Goal: Task Accomplishment & Management: Use online tool/utility

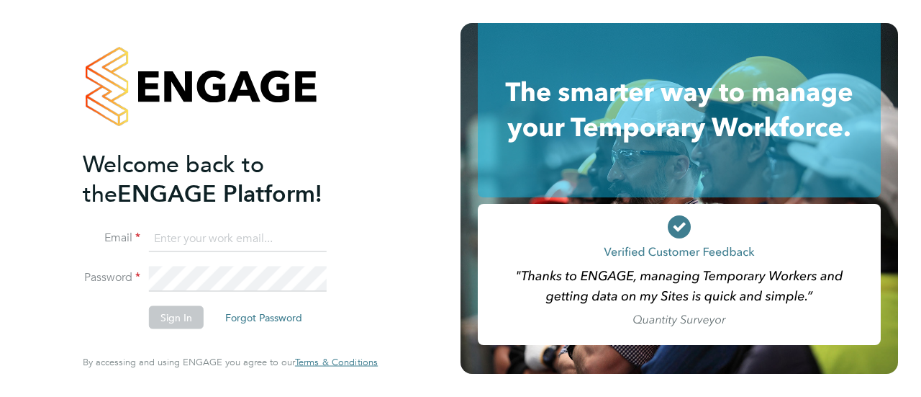
click at [204, 238] on input at bounding box center [238, 238] width 178 height 26
type input "seddon@psrsolutions.co.uk"
click at [180, 308] on button "Sign In" at bounding box center [176, 317] width 55 height 23
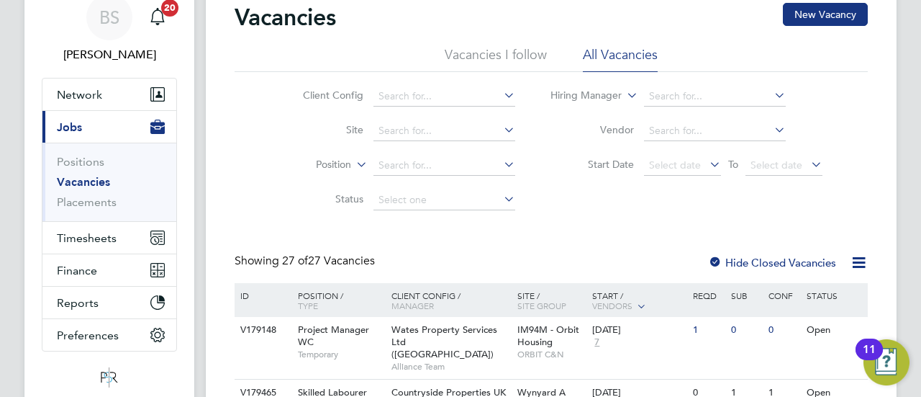
scroll to position [144, 0]
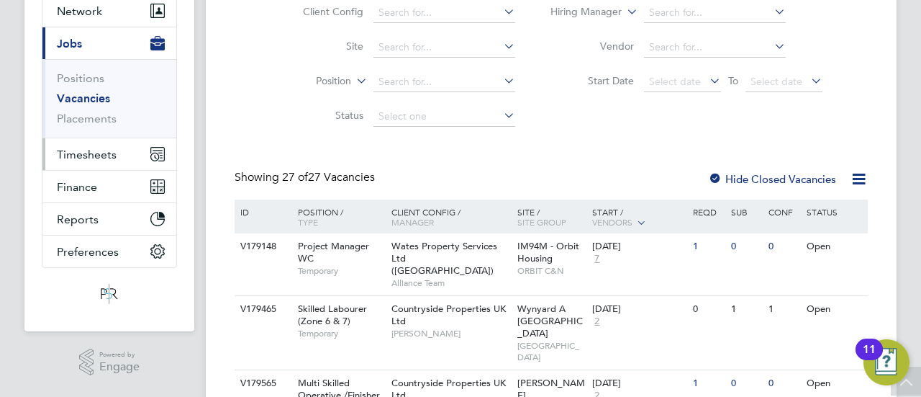
click at [88, 150] on span "Timesheets" at bounding box center [87, 155] width 60 height 14
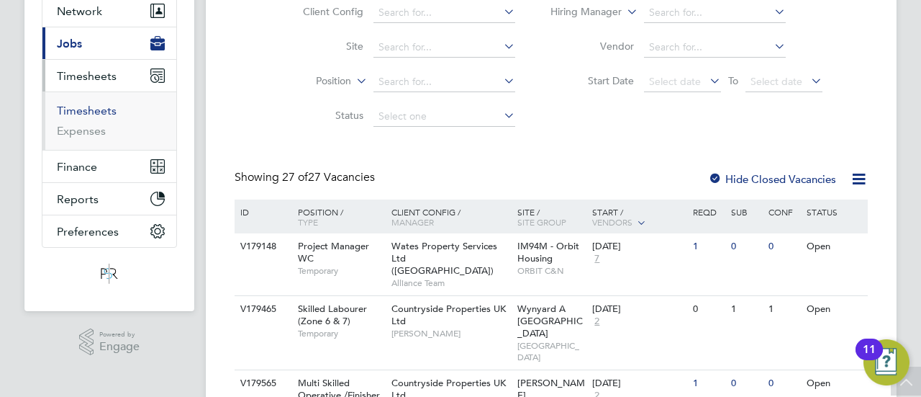
click at [86, 110] on link "Timesheets" at bounding box center [87, 111] width 60 height 14
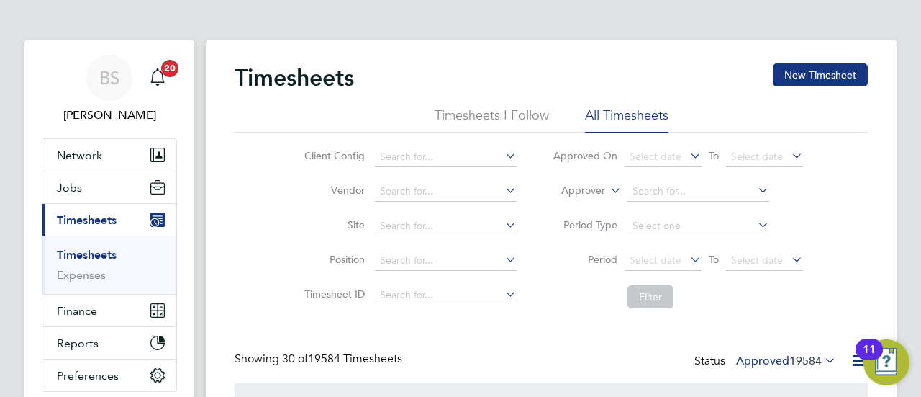
click at [602, 191] on label "Approver" at bounding box center [573, 191] width 65 height 14
click at [579, 205] on li "Worker" at bounding box center [570, 207] width 71 height 19
click at [679, 188] on input at bounding box center [699, 191] width 142 height 20
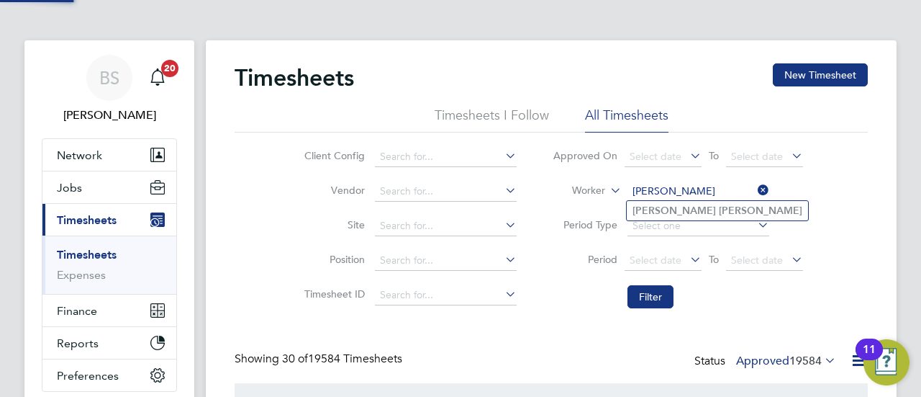
click at [692, 207] on li "[PERSON_NAME]" at bounding box center [717, 210] width 181 height 19
type input "[PERSON_NAME]"
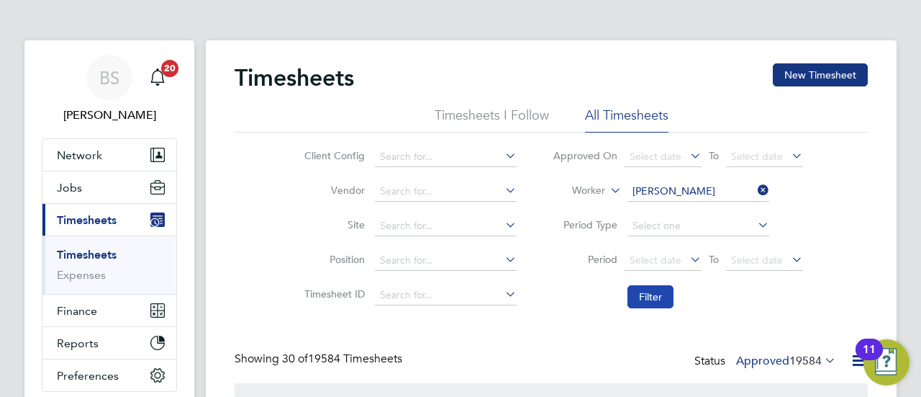
click at [655, 293] on button "Filter" at bounding box center [651, 296] width 46 height 23
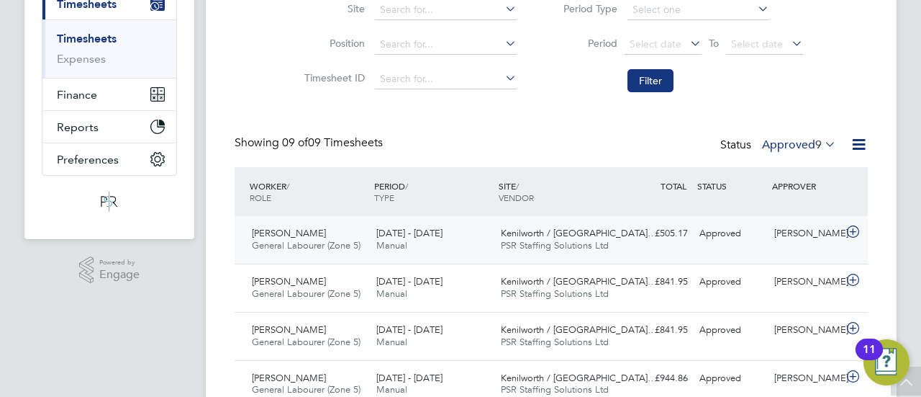
click at [461, 249] on div "[DATE] - [DATE] Manual" at bounding box center [433, 240] width 125 height 36
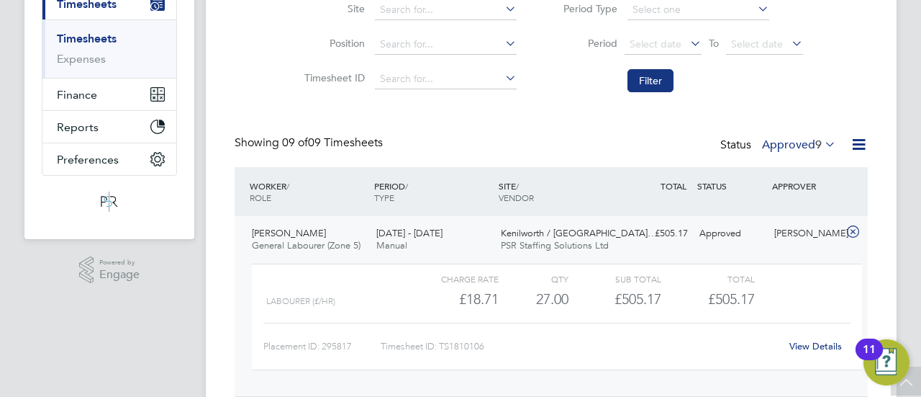
click at [833, 340] on link "View Details" at bounding box center [816, 346] width 53 height 12
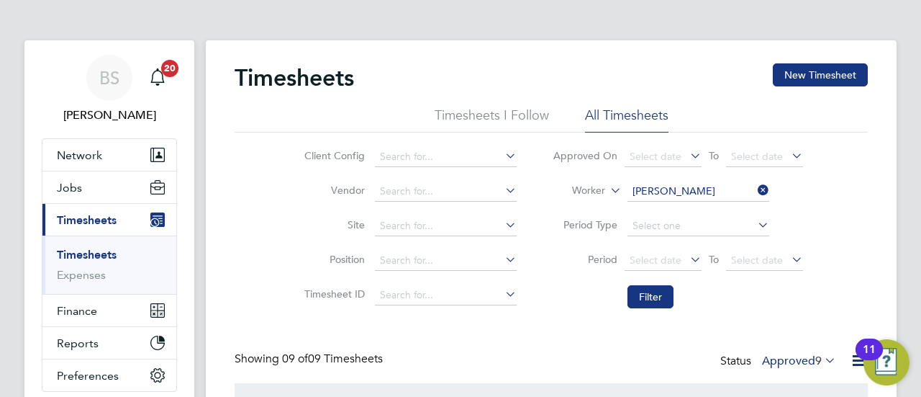
click at [755, 189] on icon at bounding box center [755, 190] width 0 height 20
click at [651, 294] on button "Filter" at bounding box center [651, 296] width 46 height 23
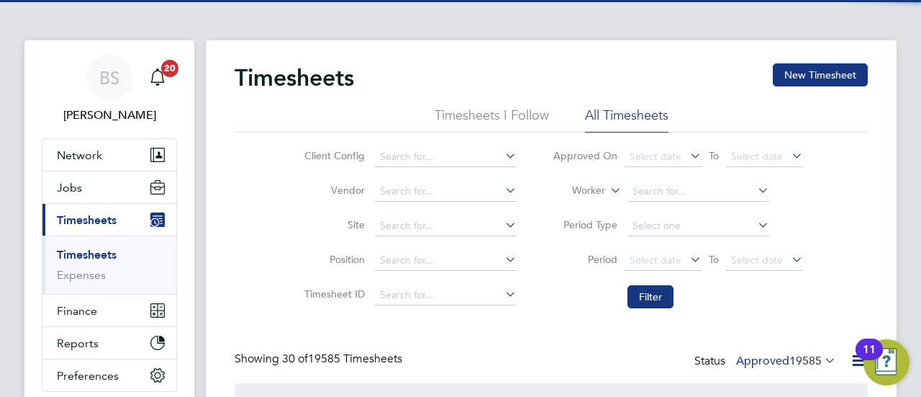
click at [785, 358] on label "Approved 19585" at bounding box center [786, 360] width 100 height 14
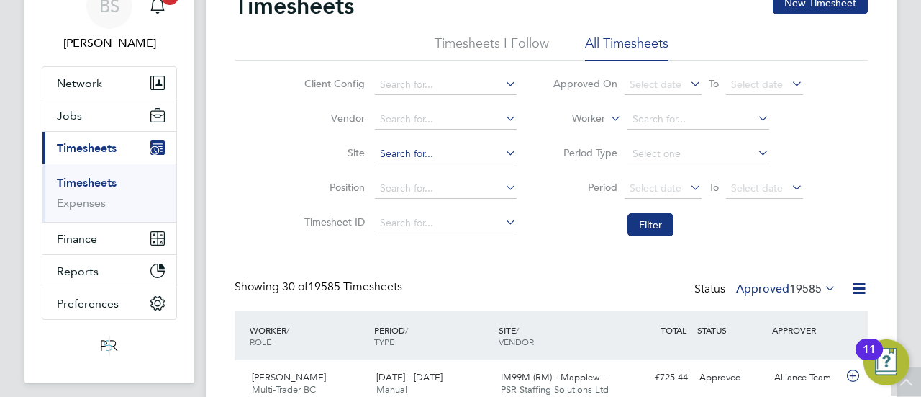
click at [416, 153] on input at bounding box center [446, 154] width 142 height 20
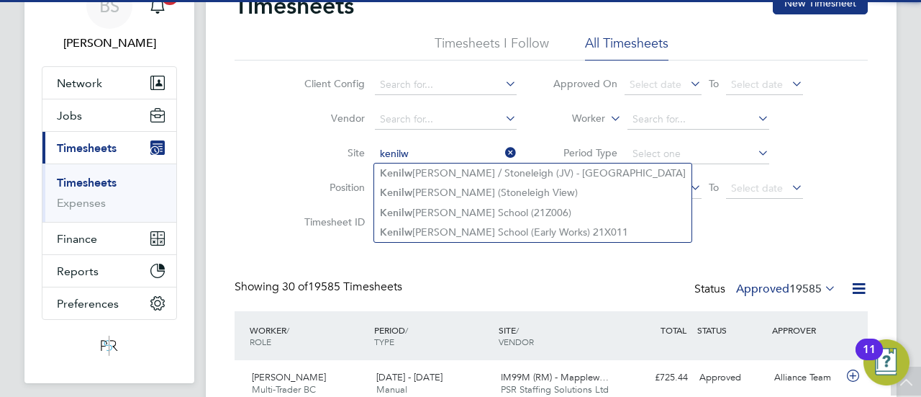
drag, startPoint x: 426, startPoint y: 176, endPoint x: 651, endPoint y: 211, distance: 227.9
click at [426, 176] on li "Kenilw [PERSON_NAME] / [GEOGRAPHIC_DATA] (JV) - [GEOGRAPHIC_DATA]" at bounding box center [532, 172] width 317 height 19
type input "Kenilworth / [PERSON_NAME] (JV) - [GEOGRAPHIC_DATA]"
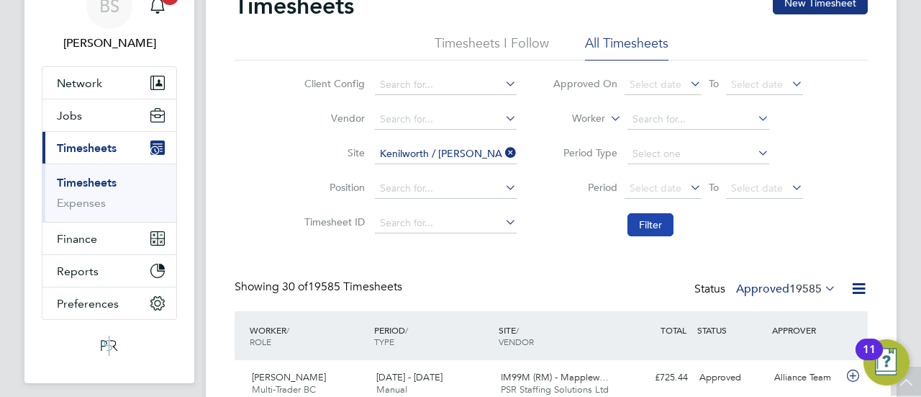
click at [645, 224] on button "Filter" at bounding box center [651, 224] width 46 height 23
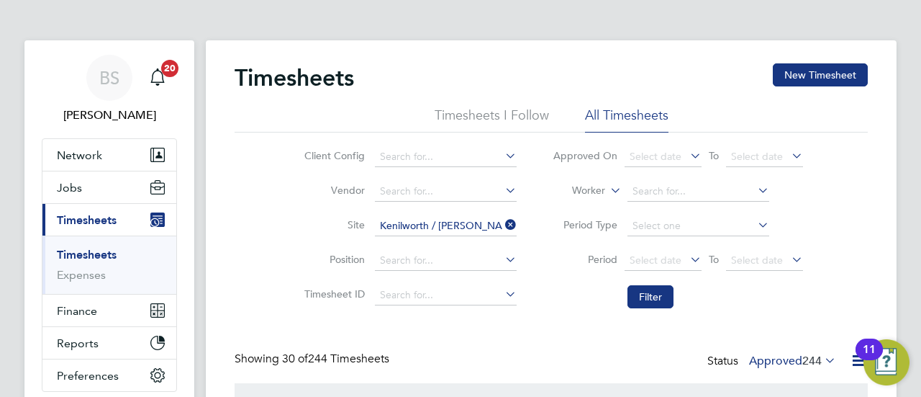
click at [781, 358] on label "Approved 244" at bounding box center [792, 360] width 87 height 14
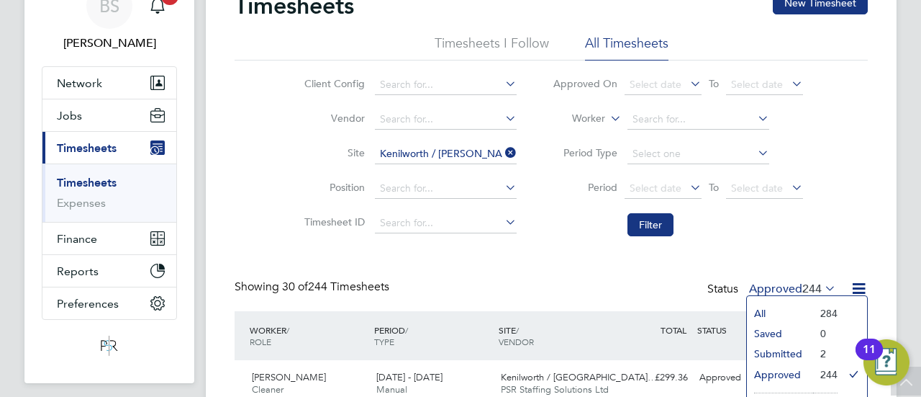
click at [791, 355] on li "Submitted" at bounding box center [780, 353] width 66 height 20
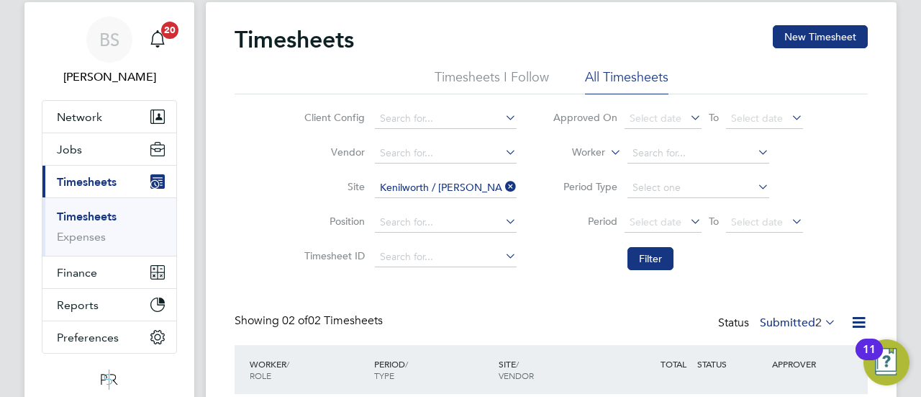
click at [502, 185] on icon at bounding box center [502, 186] width 0 height 20
click at [485, 185] on input at bounding box center [446, 188] width 142 height 20
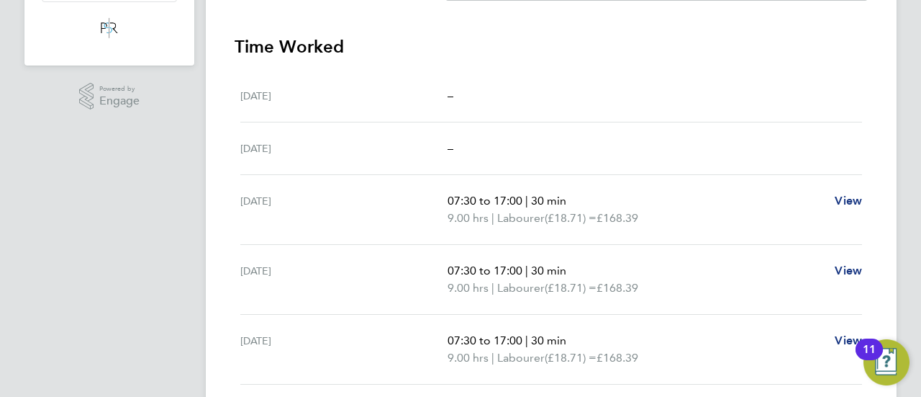
scroll to position [360, 0]
